Goal: Navigation & Orientation: Find specific page/section

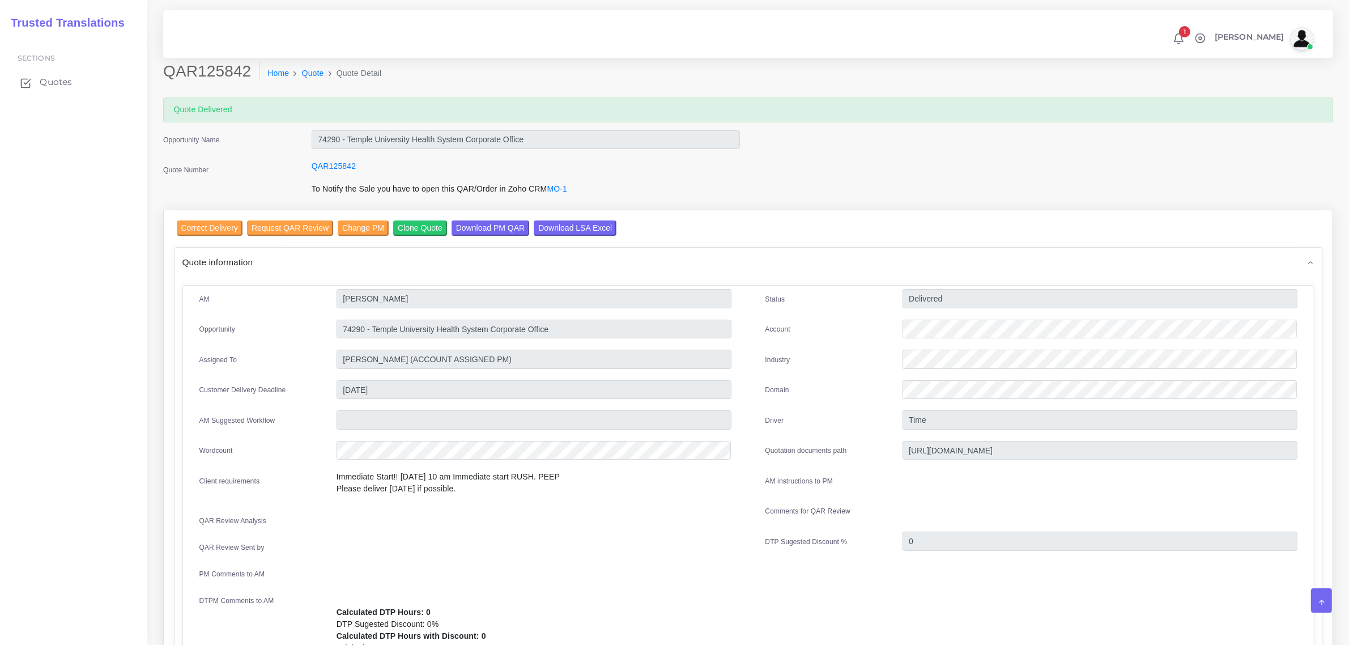
click at [50, 85] on span "Quotes" at bounding box center [56, 82] width 32 height 12
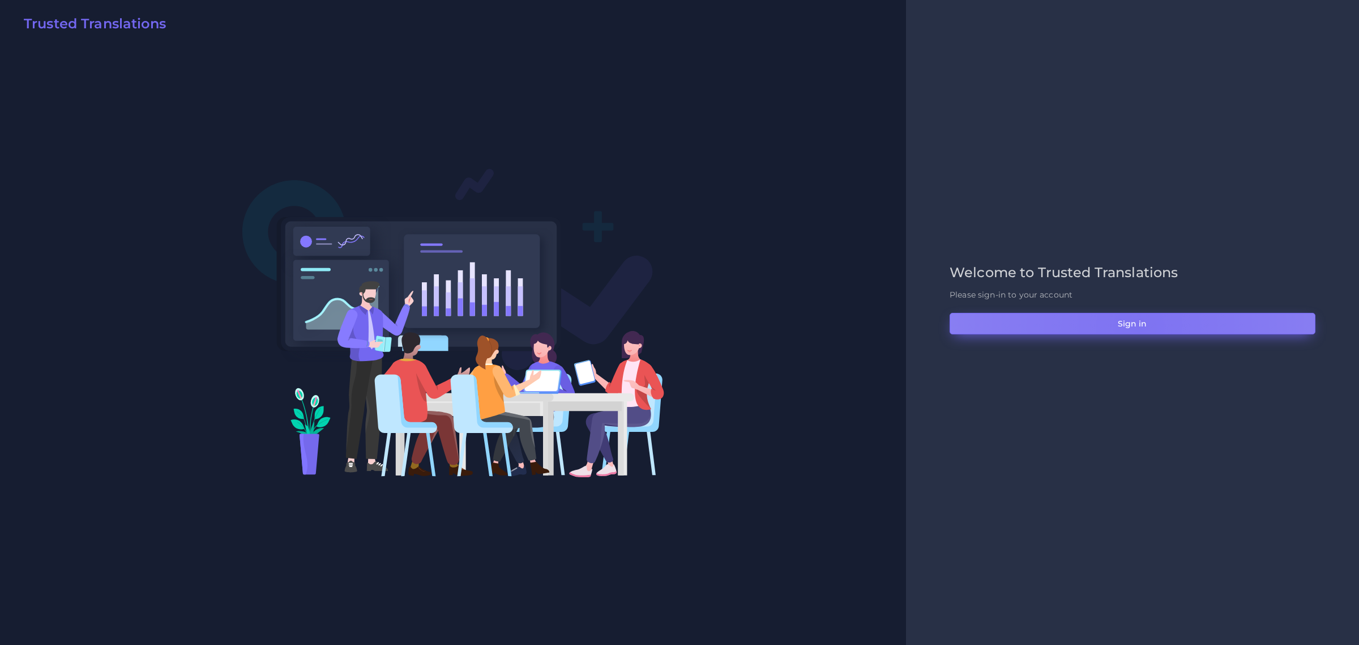
click at [1139, 326] on button "Sign in" at bounding box center [1133, 324] width 366 height 22
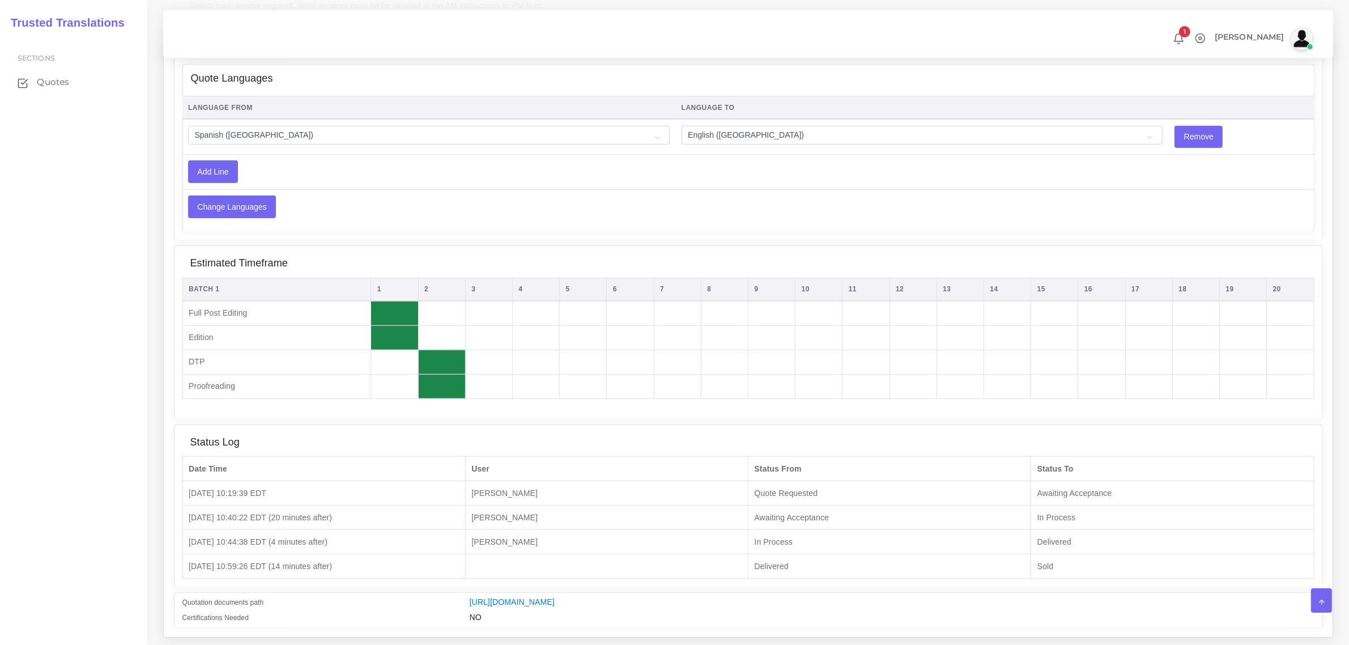
scroll to position [714, 0]
